Goal: Information Seeking & Learning: Find specific page/section

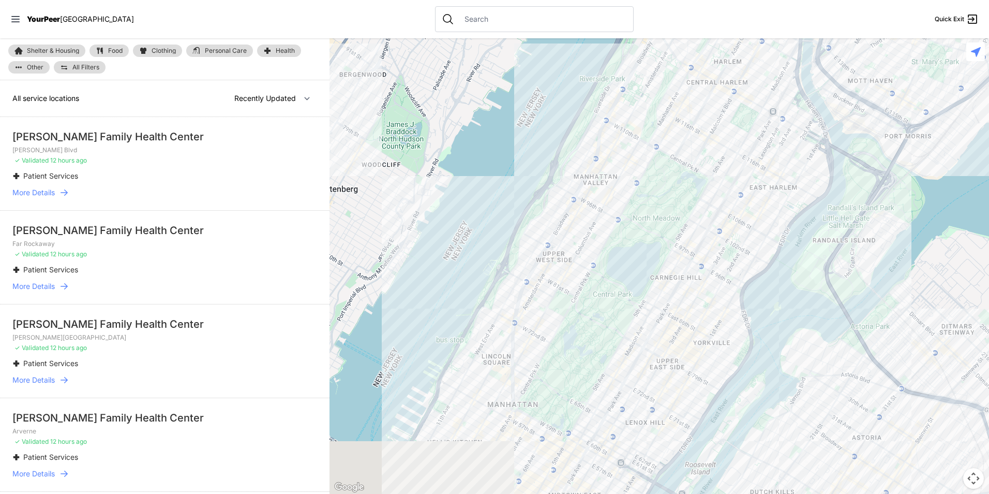
drag, startPoint x: 720, startPoint y: 197, endPoint x: 505, endPoint y: 452, distance: 333.9
click at [505, 452] on div at bounding box center [660, 265] width 660 height 455
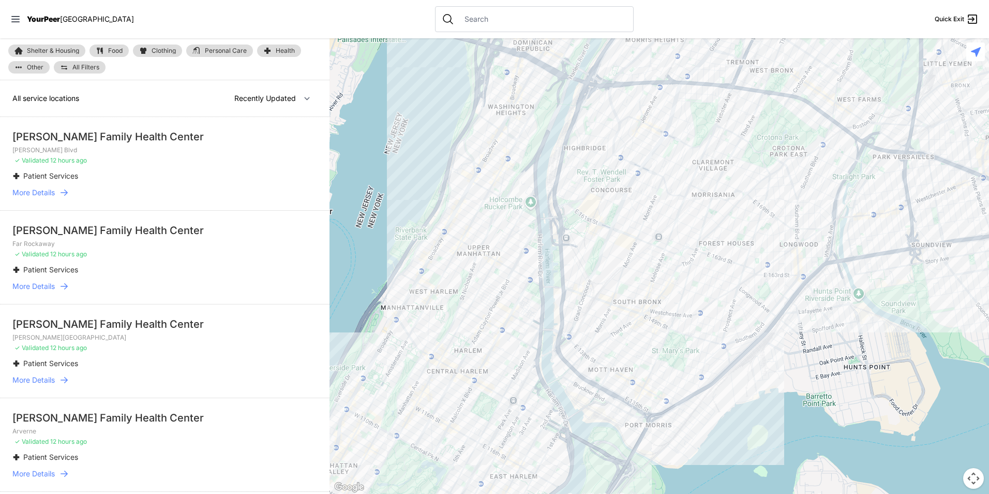
drag, startPoint x: 120, startPoint y: 42, endPoint x: 112, endPoint y: 47, distance: 9.1
click at [117, 43] on div "Shelter & Housing Food Clothing Personal Care Health Other All Filters" at bounding box center [165, 59] width 330 height 42
click at [109, 50] on span "Food" at bounding box center [115, 51] width 14 height 6
select select "recentlyUpdated"
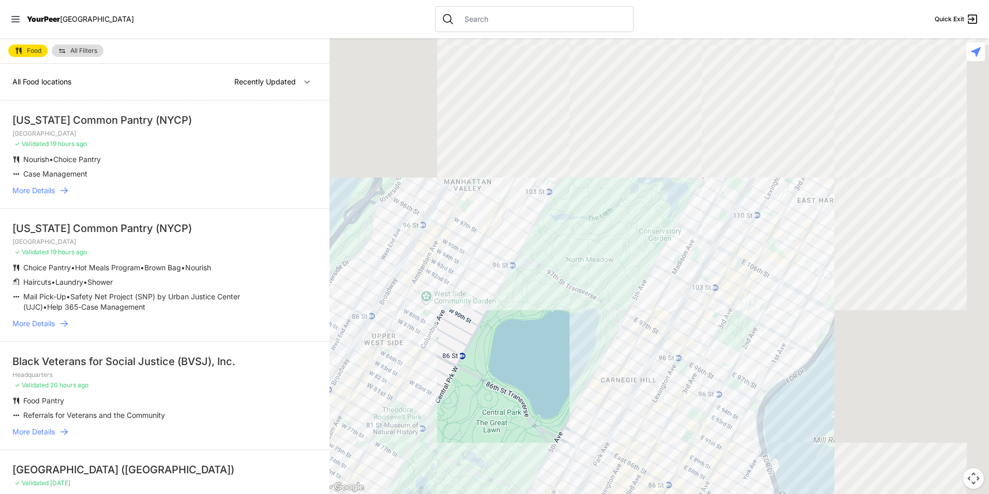
drag, startPoint x: 613, startPoint y: 488, endPoint x: 459, endPoint y: 463, distance: 156.2
click at [449, 493] on html "View map Close panel YourPeer [GEOGRAPHIC_DATA] Quick Exit Single Adult Familie…" at bounding box center [494, 247] width 989 height 494
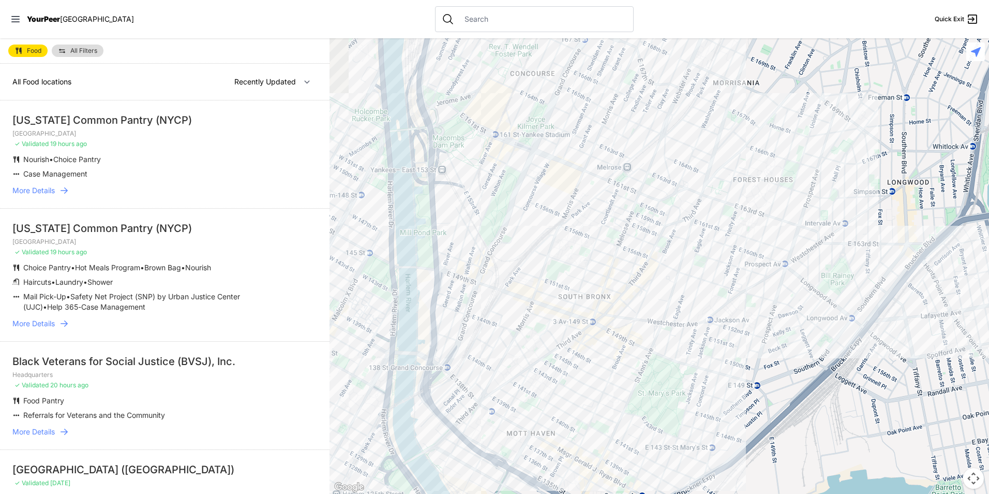
drag, startPoint x: 534, startPoint y: 309, endPoint x: 636, endPoint y: 520, distance: 234.0
click at [636, 493] on html "View map Close panel YourPeer [GEOGRAPHIC_DATA] Quick Exit Single Adult Familie…" at bounding box center [494, 247] width 989 height 494
click at [600, 434] on div at bounding box center [660, 265] width 660 height 455
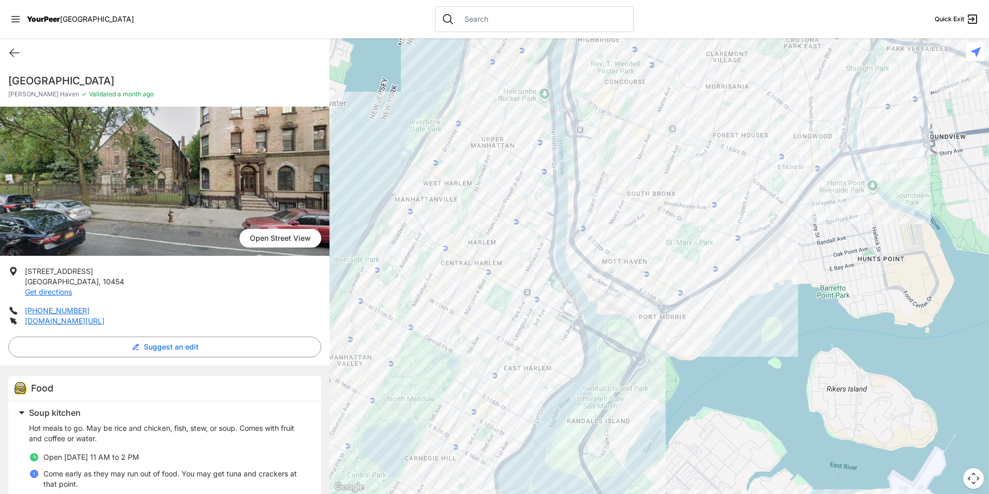
click at [643, 210] on div at bounding box center [660, 265] width 660 height 455
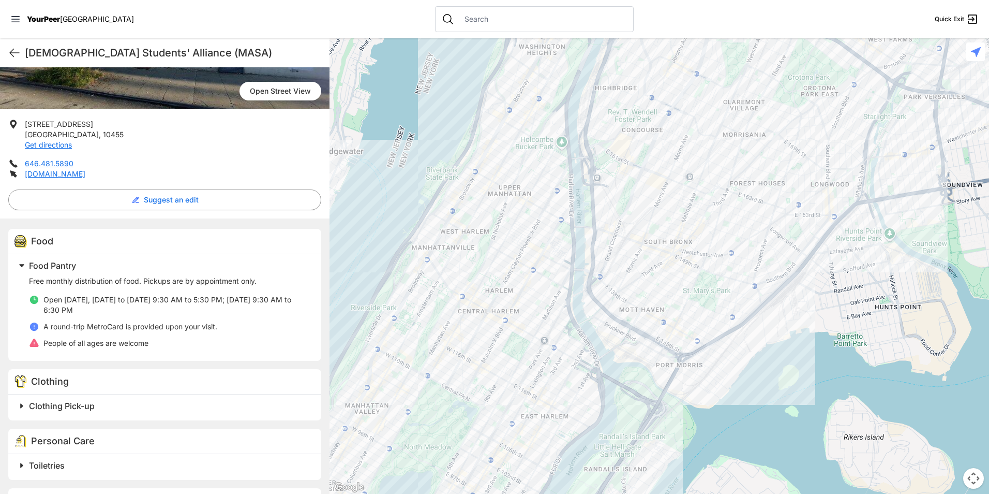
scroll to position [207, 0]
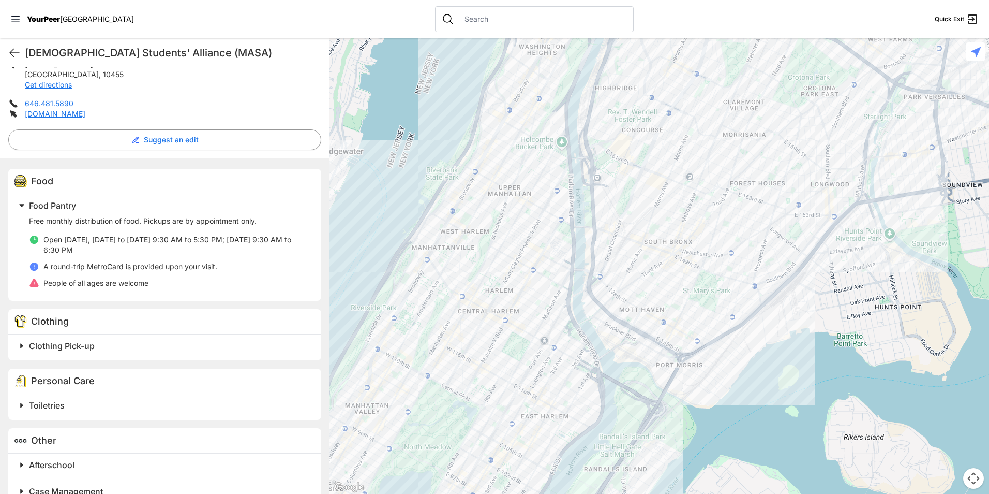
click at [159, 340] on h2 "Clothing Pick-up" at bounding box center [169, 345] width 280 height 12
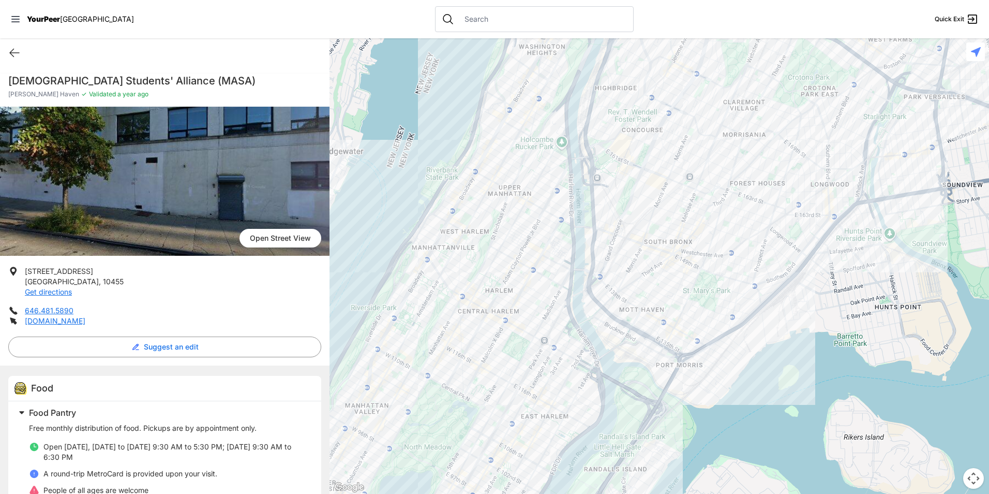
click at [164, 84] on h1 "[DEMOGRAPHIC_DATA] Students' Alliance (MASA)" at bounding box center [164, 80] width 313 height 14
copy div "[DEMOGRAPHIC_DATA] Students' Alliance (MASA)"
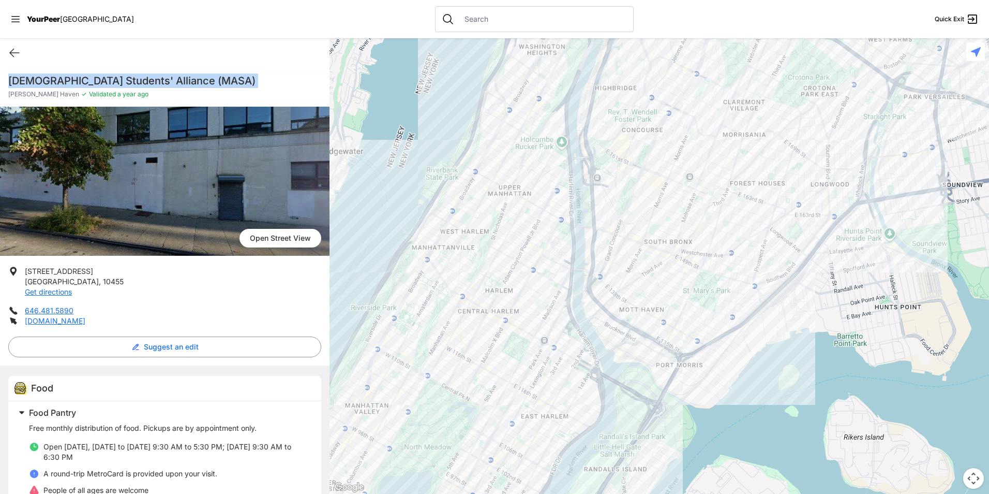
click at [686, 257] on div at bounding box center [660, 265] width 660 height 455
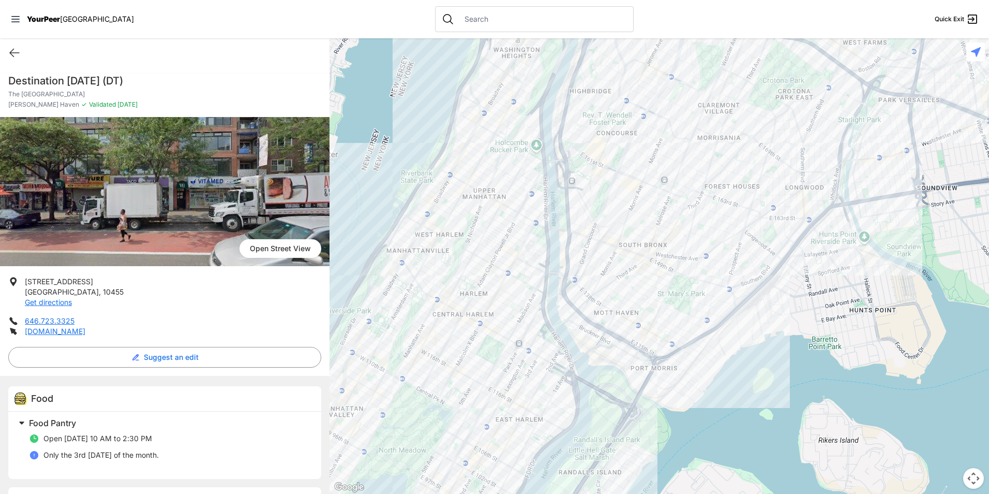
click at [600, 260] on div at bounding box center [660, 265] width 660 height 455
click at [633, 258] on div at bounding box center [660, 265] width 660 height 455
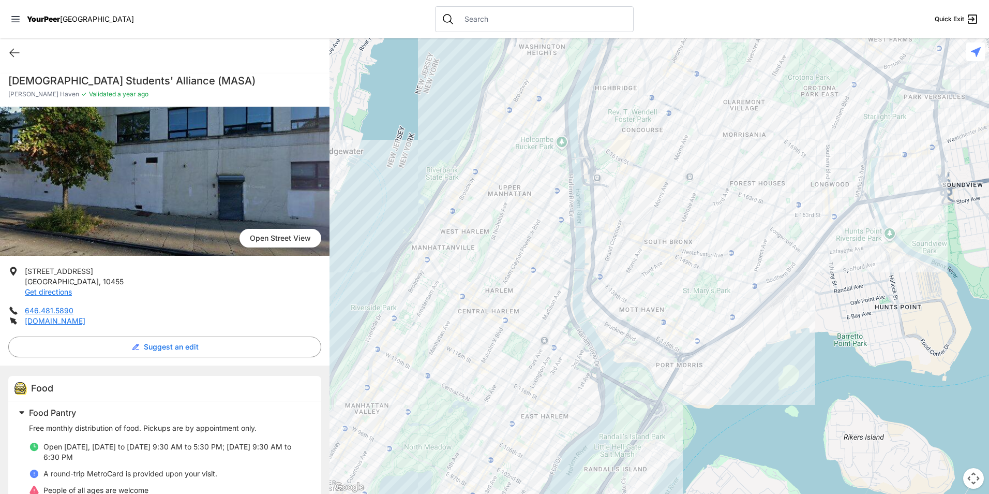
click at [649, 281] on div at bounding box center [660, 265] width 660 height 455
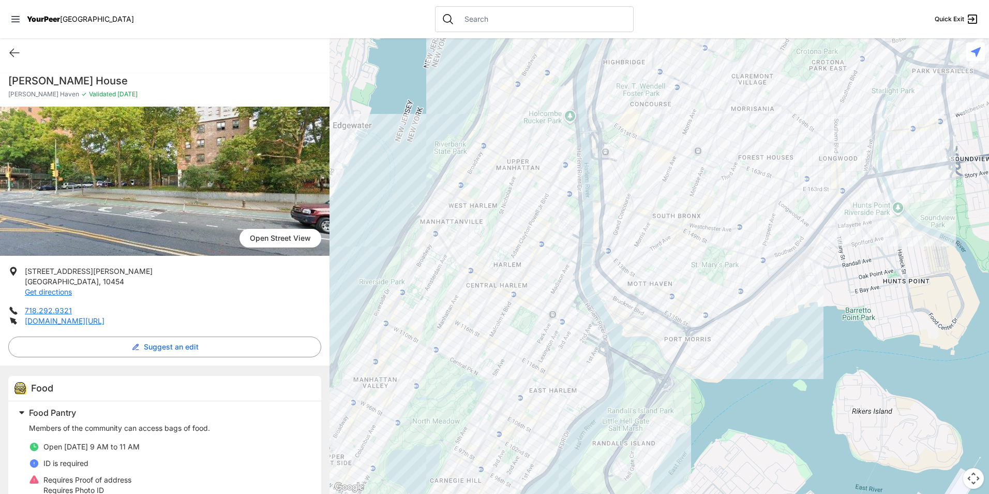
click at [688, 286] on div at bounding box center [660, 265] width 660 height 455
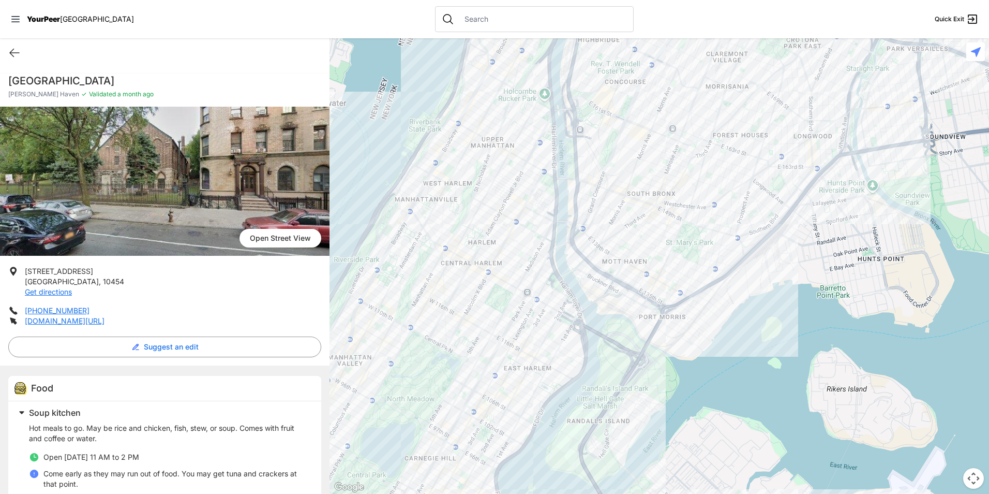
click at [607, 206] on div at bounding box center [660, 265] width 660 height 455
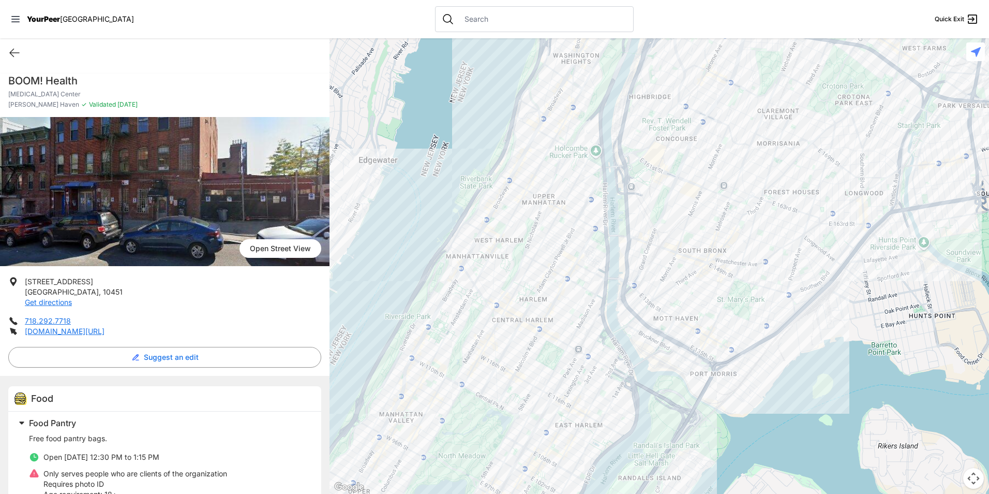
click at [706, 245] on div at bounding box center [660, 265] width 660 height 455
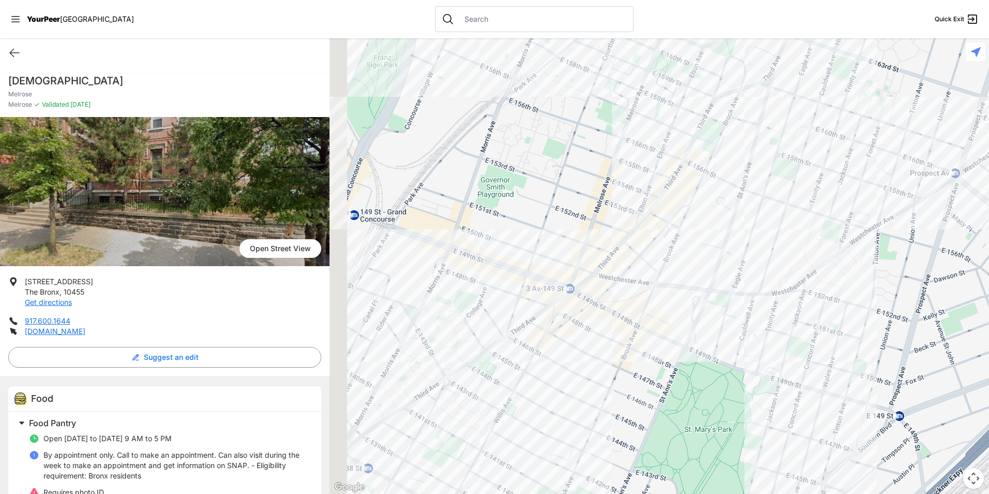
drag, startPoint x: 638, startPoint y: 278, endPoint x: 661, endPoint y: 231, distance: 53.2
click at [661, 231] on div at bounding box center [660, 265] width 660 height 455
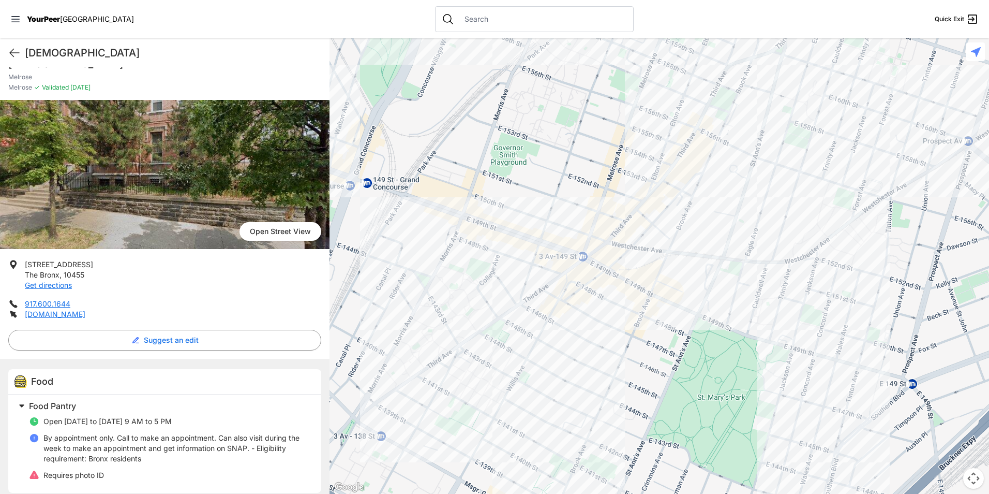
scroll to position [26, 0]
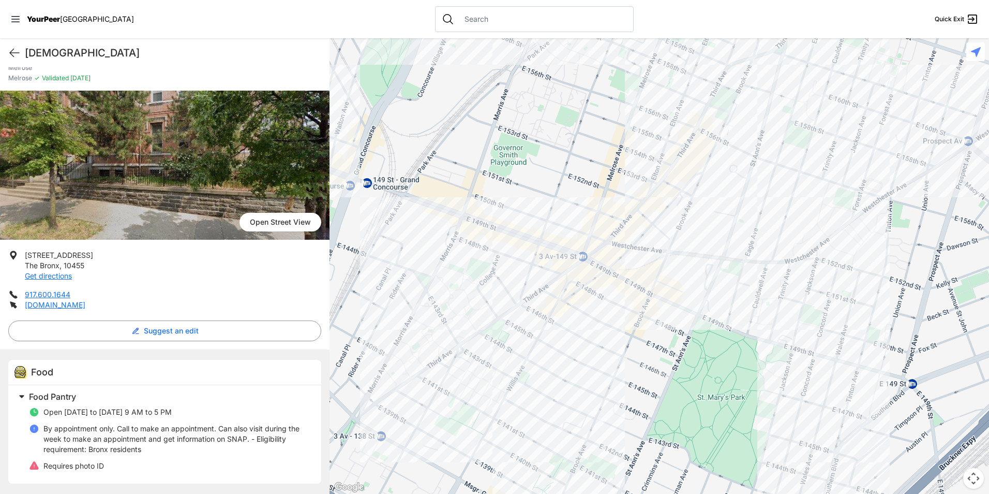
click at [570, 216] on div at bounding box center [660, 265] width 660 height 455
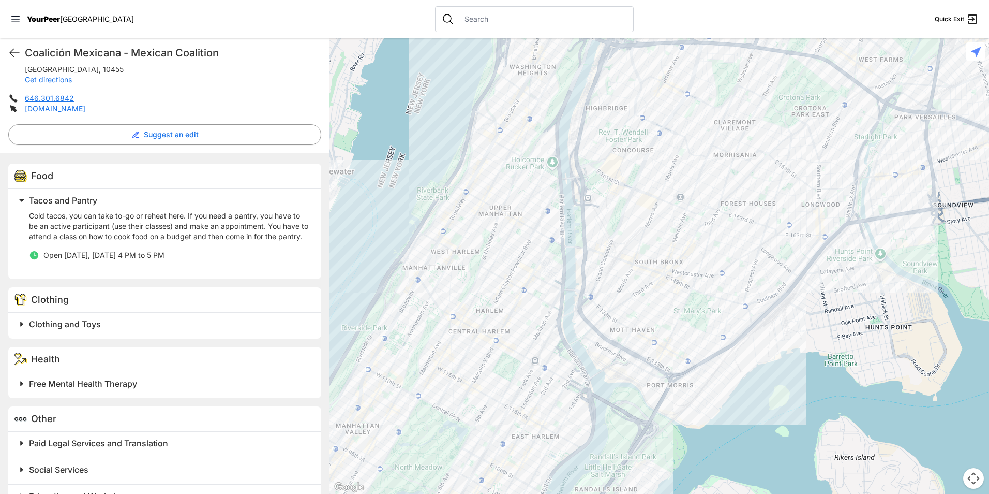
scroll to position [259, 0]
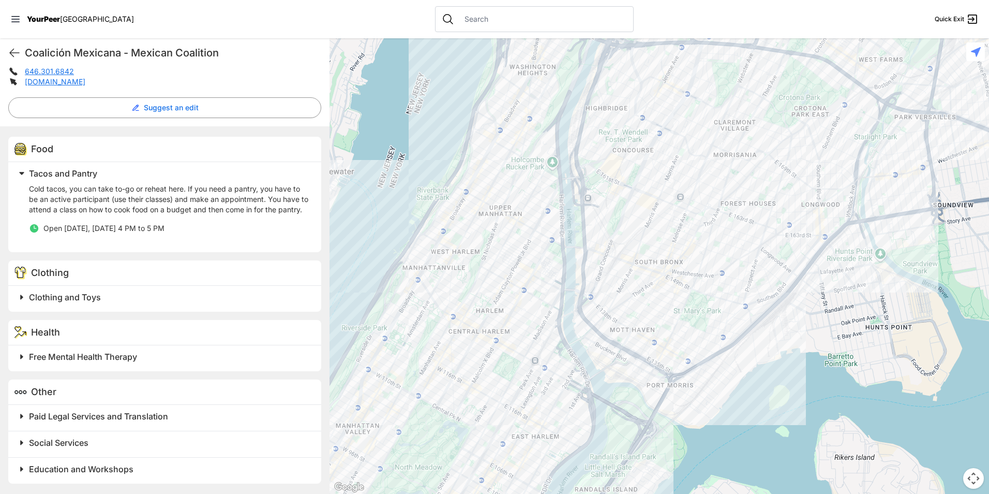
click at [190, 293] on h2 "Clothing and Toys" at bounding box center [169, 297] width 280 height 12
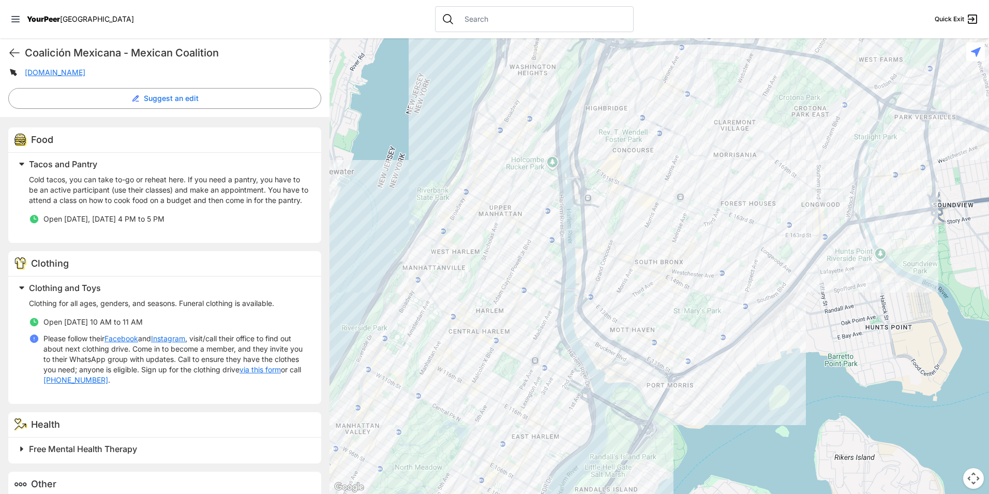
click at [193, 294] on h2 "Clothing and Toys" at bounding box center [169, 288] width 280 height 12
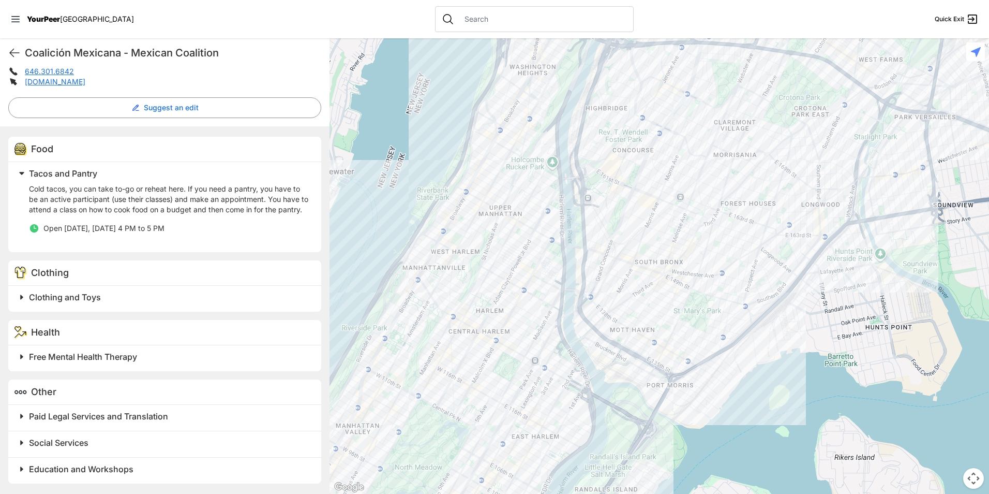
click at [187, 300] on h2 "Clothing and Toys" at bounding box center [169, 297] width 280 height 12
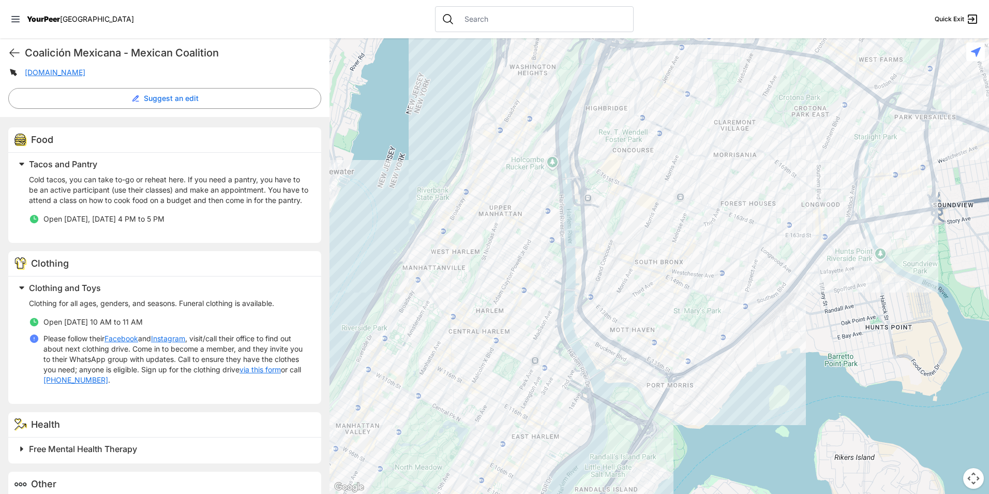
click at [187, 294] on h2 "Clothing and Toys" at bounding box center [169, 288] width 280 height 12
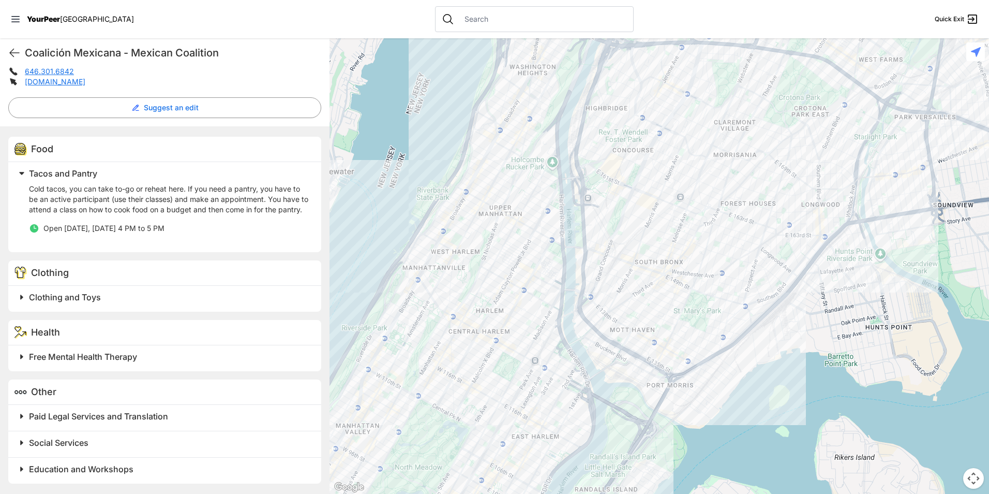
click at [152, 361] on h2 "Free Mental Health Therapy" at bounding box center [169, 356] width 280 height 12
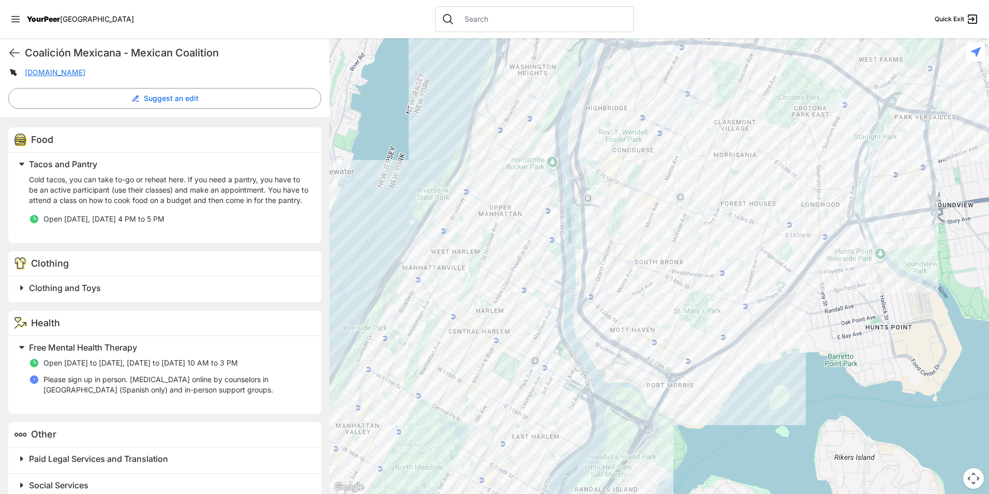
click at [152, 353] on h2 "Free Mental Health Therapy" at bounding box center [169, 347] width 280 height 12
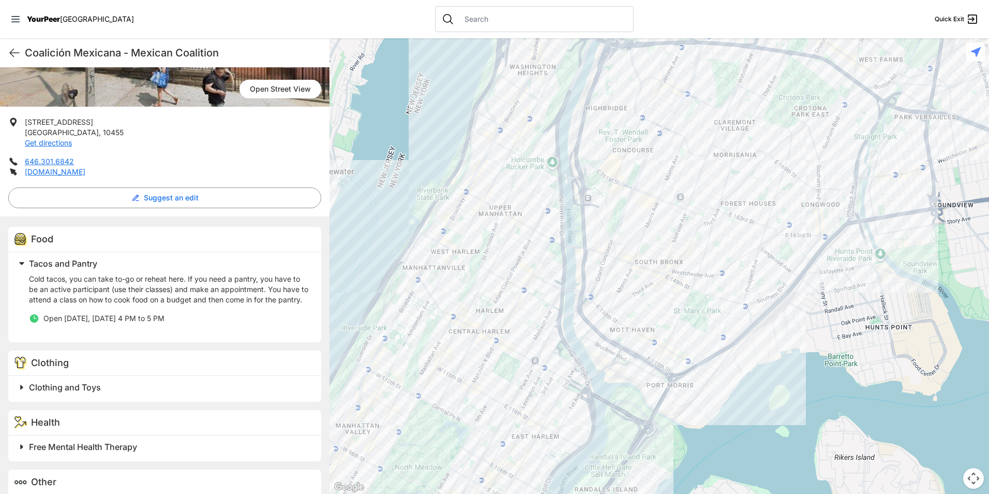
scroll to position [53, 0]
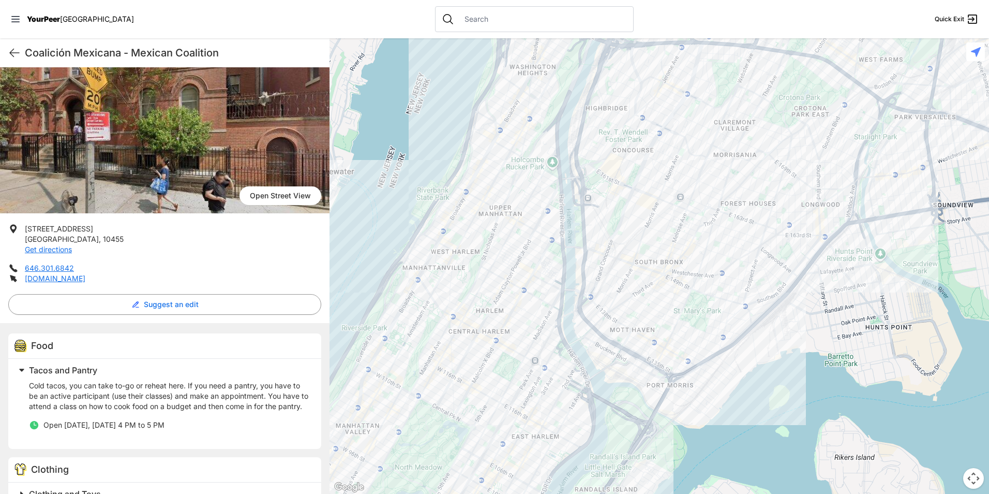
click at [178, 51] on h1 "Coalición Mexicana - Mexican Coalition" at bounding box center [173, 53] width 297 height 14
copy div "Coalición Mexicana - Mexican Coalition Quick Exit"
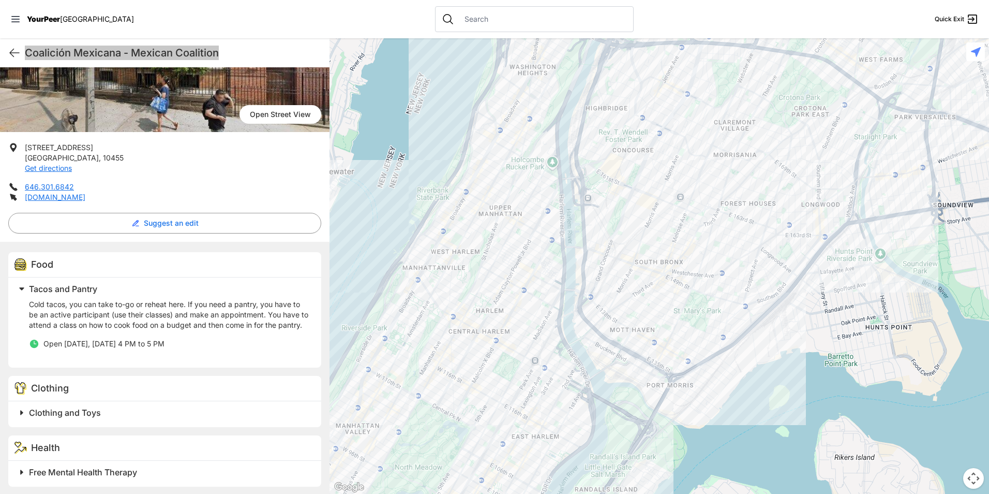
scroll to position [260, 0]
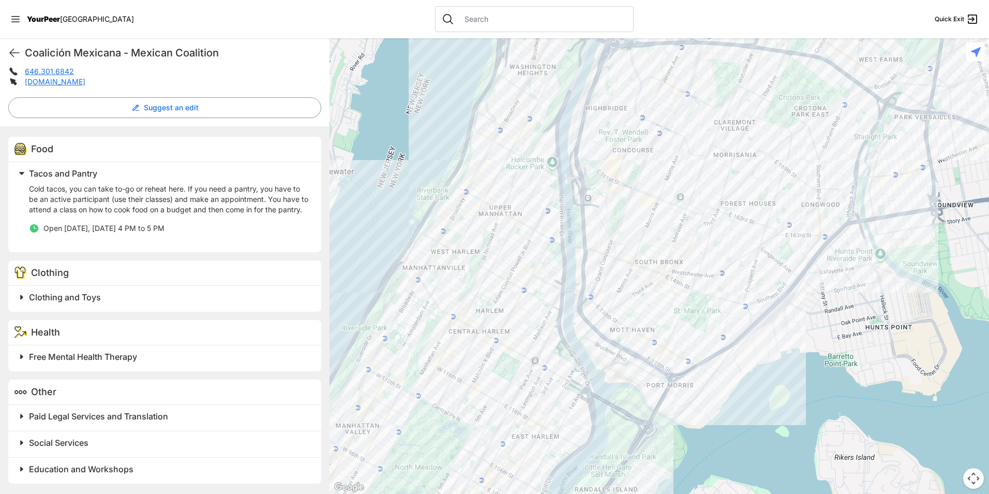
click at [142, 302] on h2 "Clothing and Toys" at bounding box center [169, 297] width 280 height 12
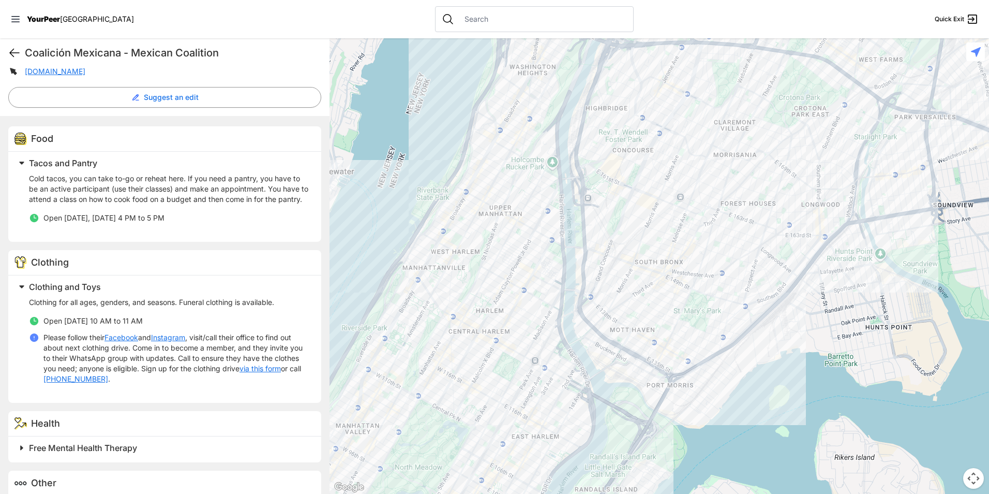
click at [9, 52] on icon at bounding box center [14, 53] width 12 height 12
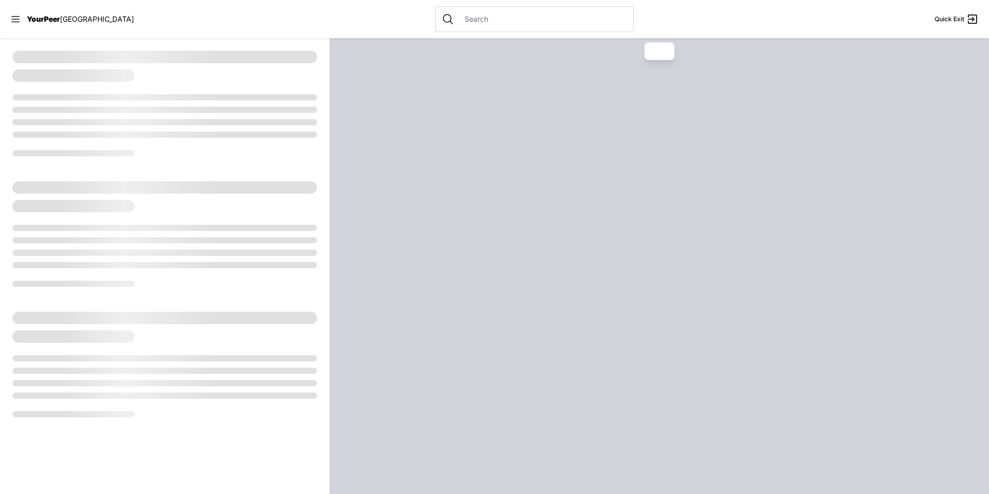
click at [16, 60] on div at bounding box center [164, 57] width 305 height 12
select select "recentlyUpdated"
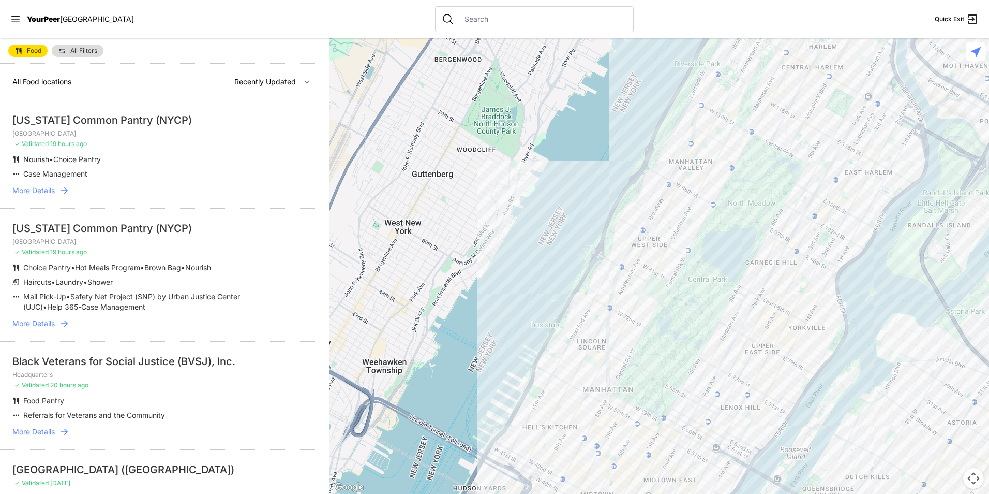
drag, startPoint x: 813, startPoint y: 219, endPoint x: 587, endPoint y: 470, distance: 337.5
click at [587, 470] on div at bounding box center [660, 265] width 660 height 455
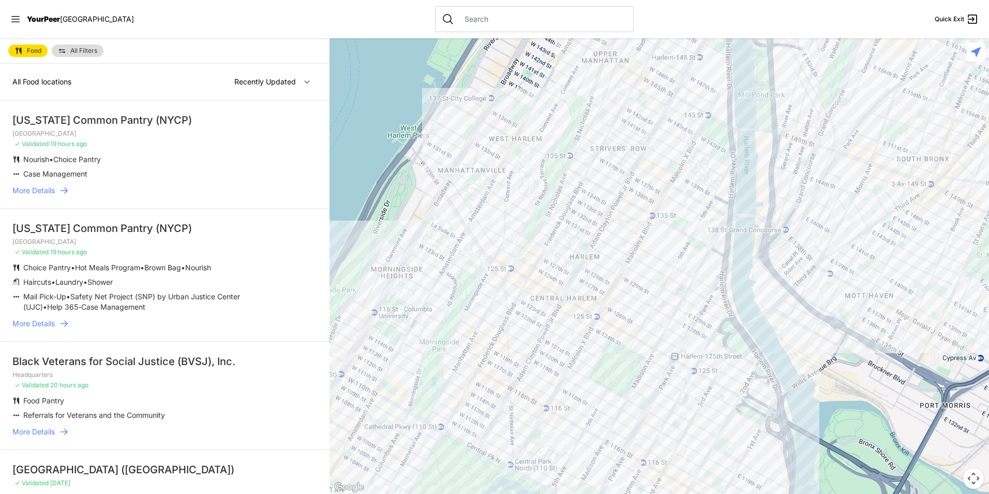
drag, startPoint x: 724, startPoint y: 204, endPoint x: 531, endPoint y: 341, distance: 236.9
click at [531, 341] on div at bounding box center [660, 265] width 660 height 455
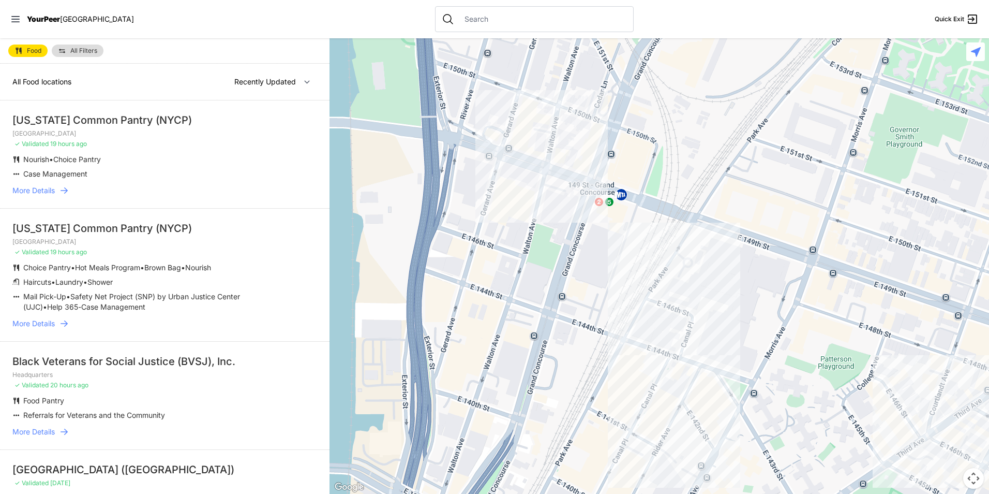
click at [521, 170] on div at bounding box center [660, 265] width 660 height 455
